Goal: Find specific page/section: Find specific page/section

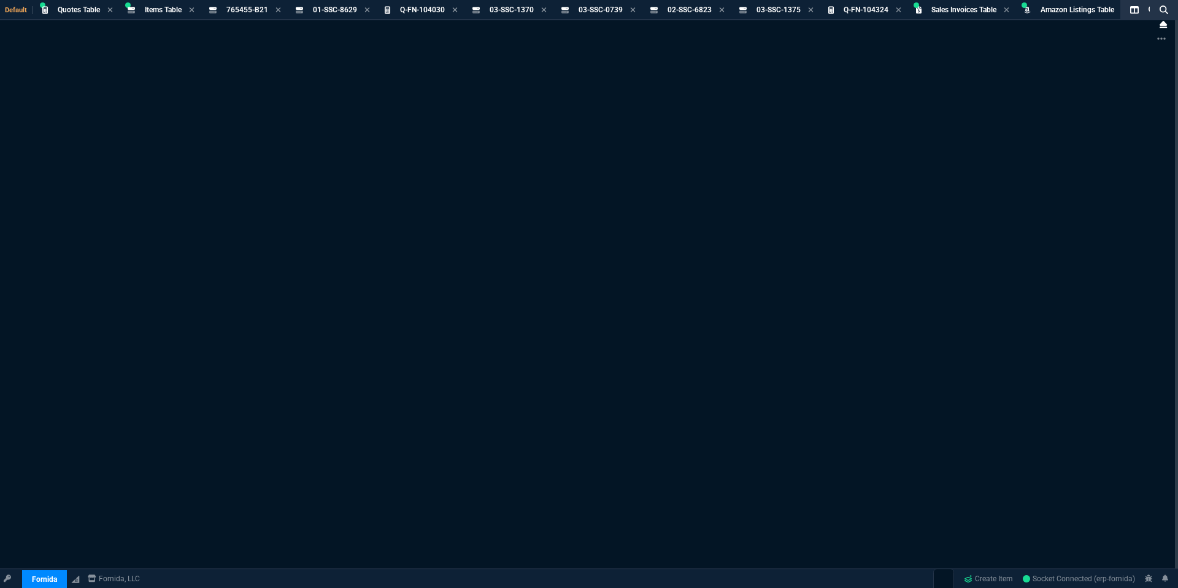
click at [233, 39] on div "Item Not Found. 10014183-101.B It may have been deleted." at bounding box center [589, 324] width 1178 height 608
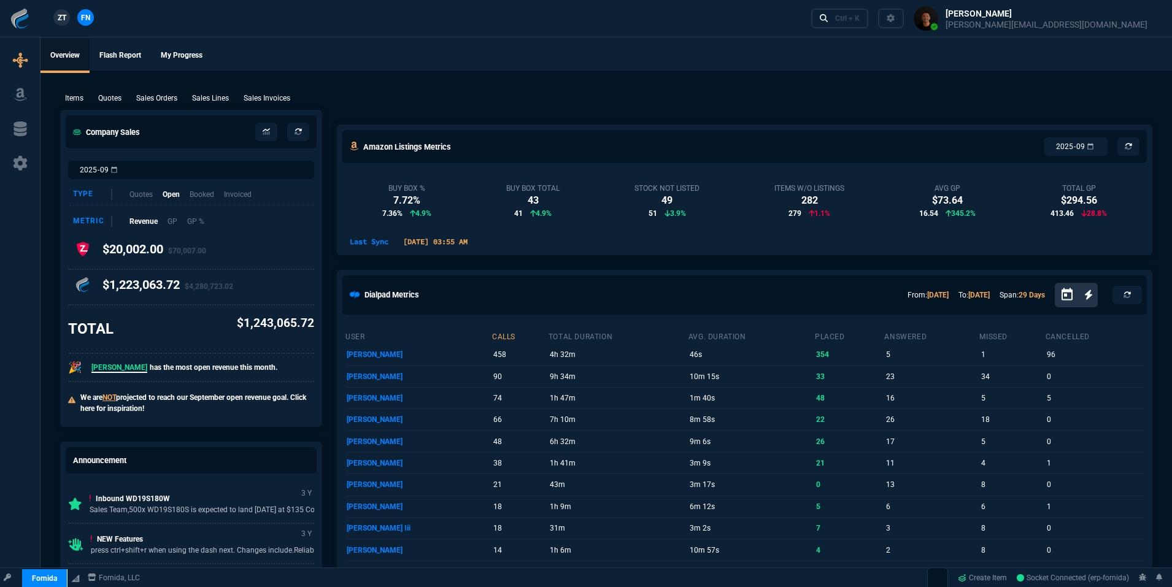
select select "18: totals"
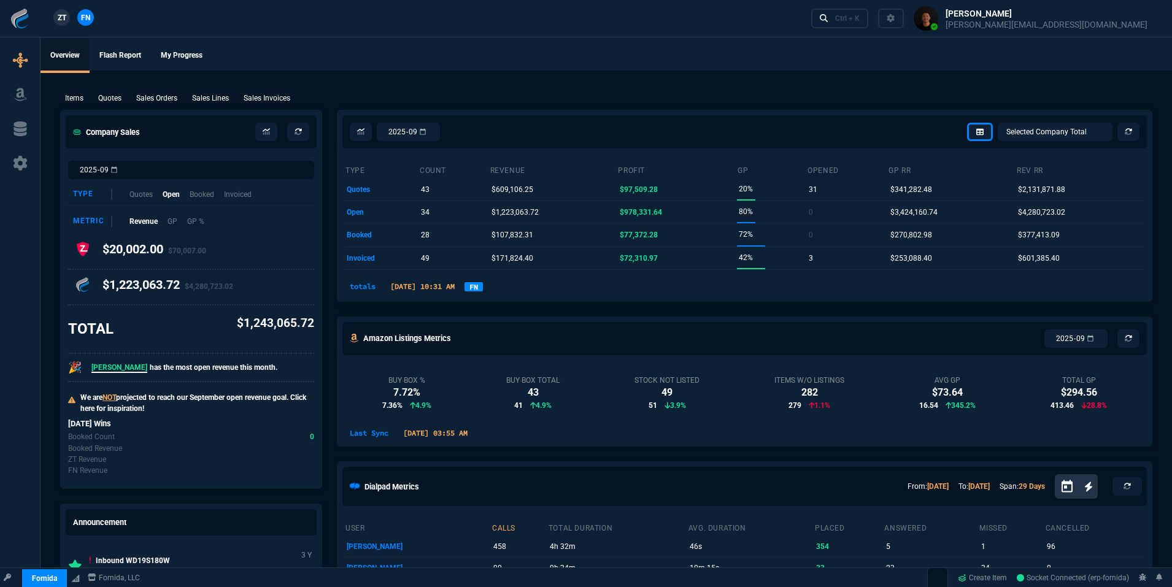
click at [483, 288] on link "FN" at bounding box center [473, 286] width 18 height 9
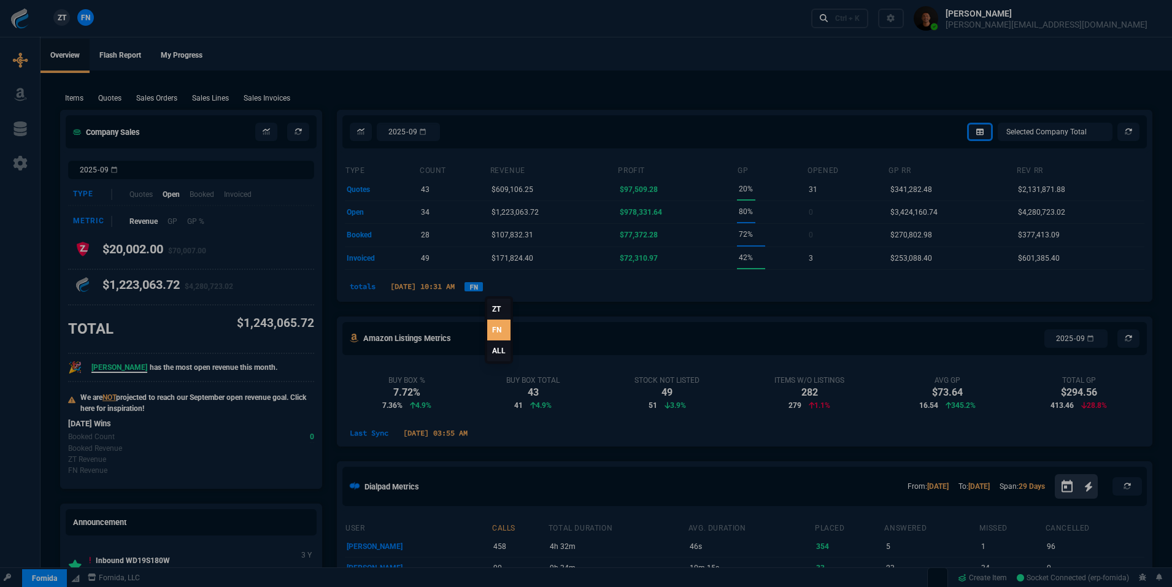
click at [501, 310] on link "ZT" at bounding box center [498, 309] width 23 height 21
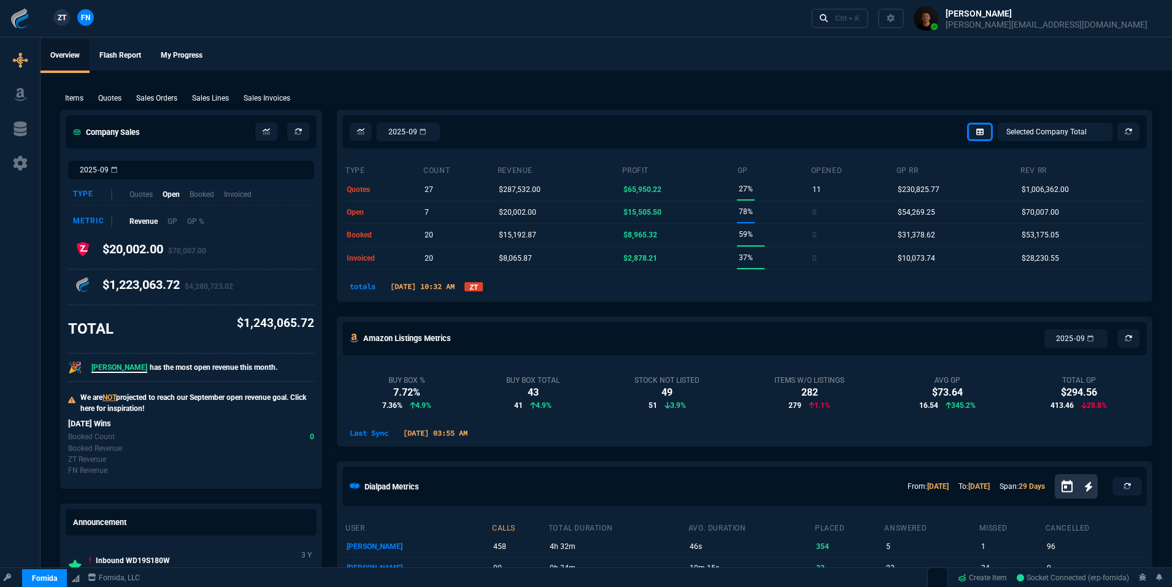
click at [483, 281] on nx-fornida-dropdown "ZT" at bounding box center [473, 286] width 18 height 15
click at [483, 290] on link "ZT" at bounding box center [473, 286] width 18 height 9
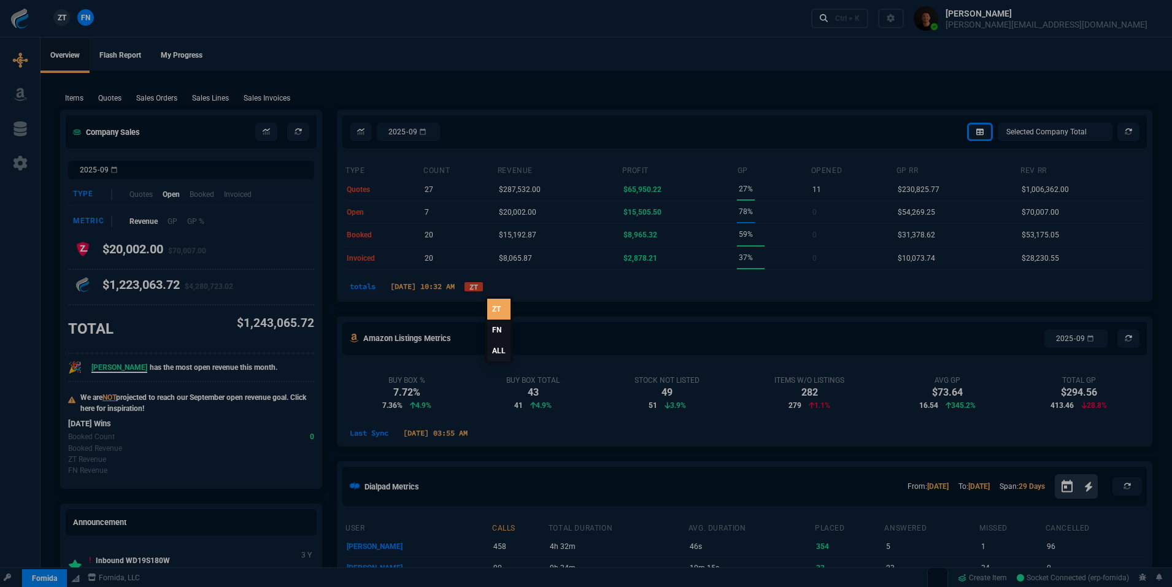
click at [493, 333] on link "FN" at bounding box center [498, 330] width 23 height 21
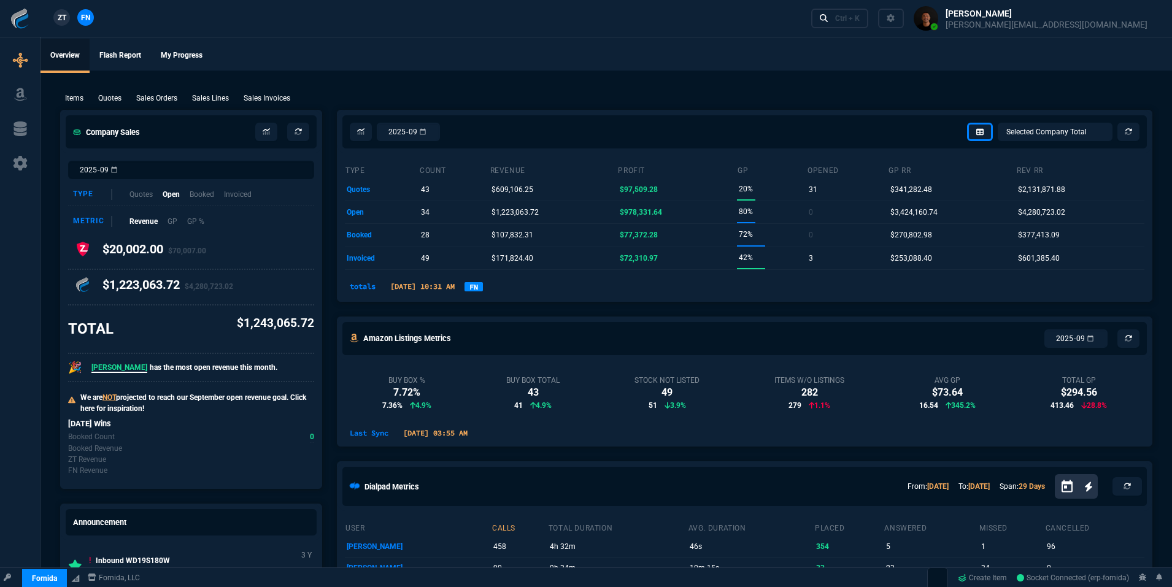
click at [483, 285] on link "FN" at bounding box center [473, 286] width 18 height 9
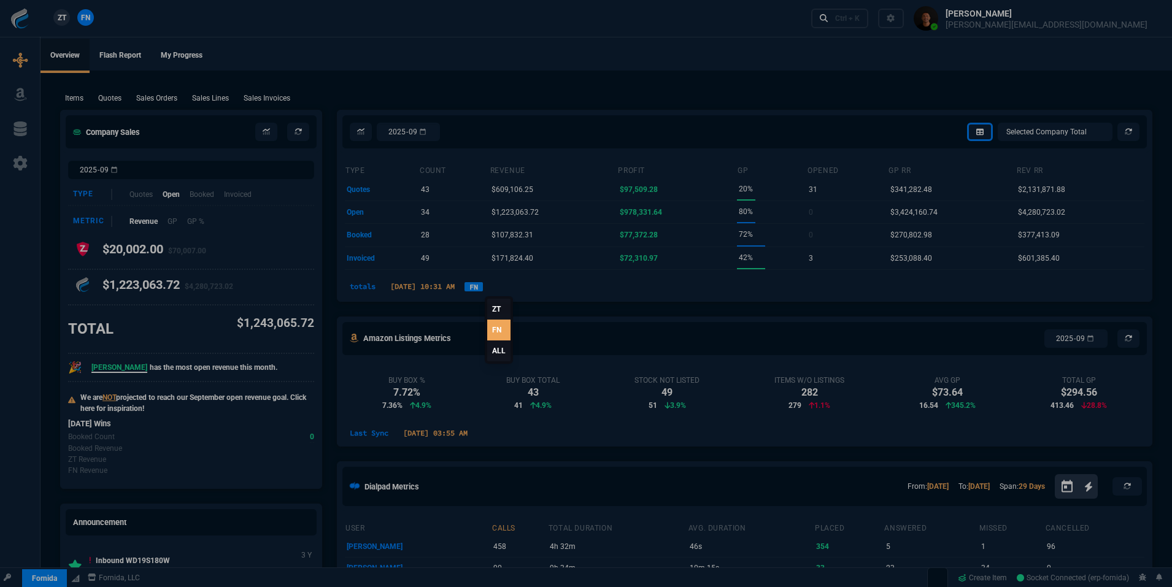
click at [493, 353] on link "ALL" at bounding box center [498, 351] width 23 height 21
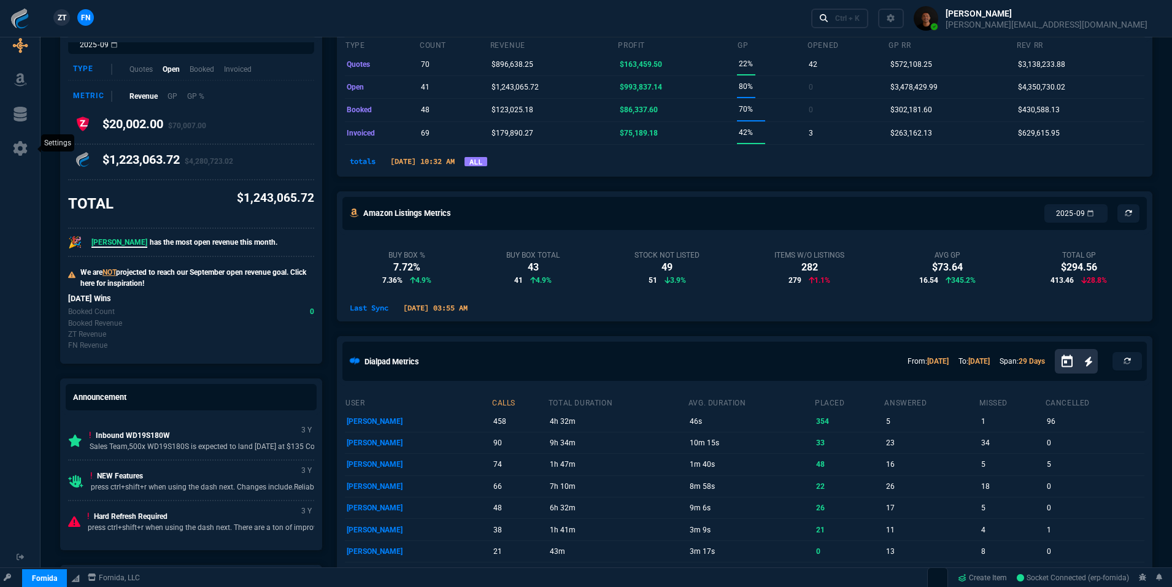
scroll to position [126, 0]
